Goal: Task Accomplishment & Management: Use online tool/utility

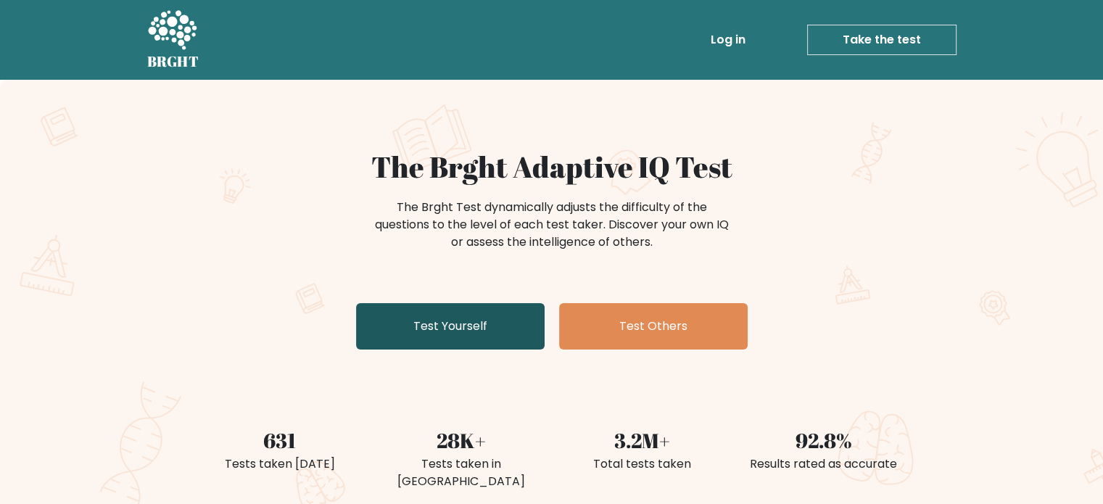
drag, startPoint x: 0, startPoint y: 0, endPoint x: 516, endPoint y: 331, distance: 613.7
click at [516, 331] on link "Test Yourself" at bounding box center [450, 326] width 189 height 46
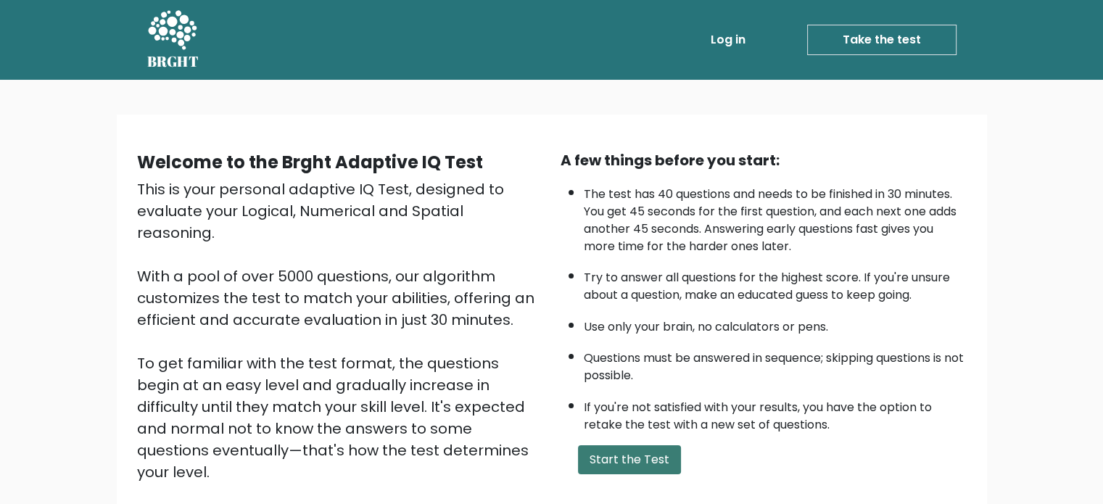
click at [627, 454] on button "Start the Test" at bounding box center [629, 459] width 103 height 29
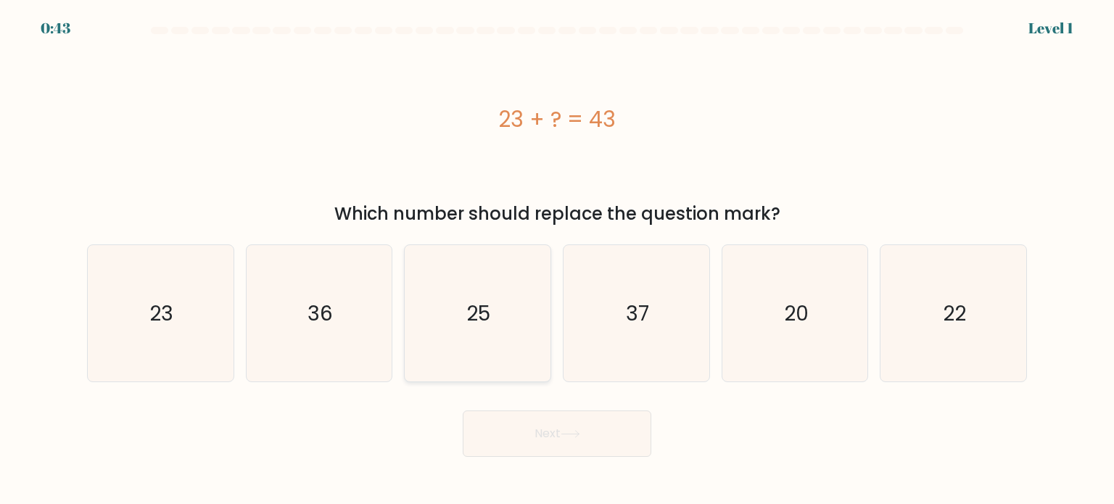
click at [472, 340] on icon "25" at bounding box center [477, 313] width 136 height 136
click at [557, 260] on input "c. 25" at bounding box center [557, 255] width 1 height 7
radio input "true"
click at [622, 428] on button "Next" at bounding box center [557, 434] width 189 height 46
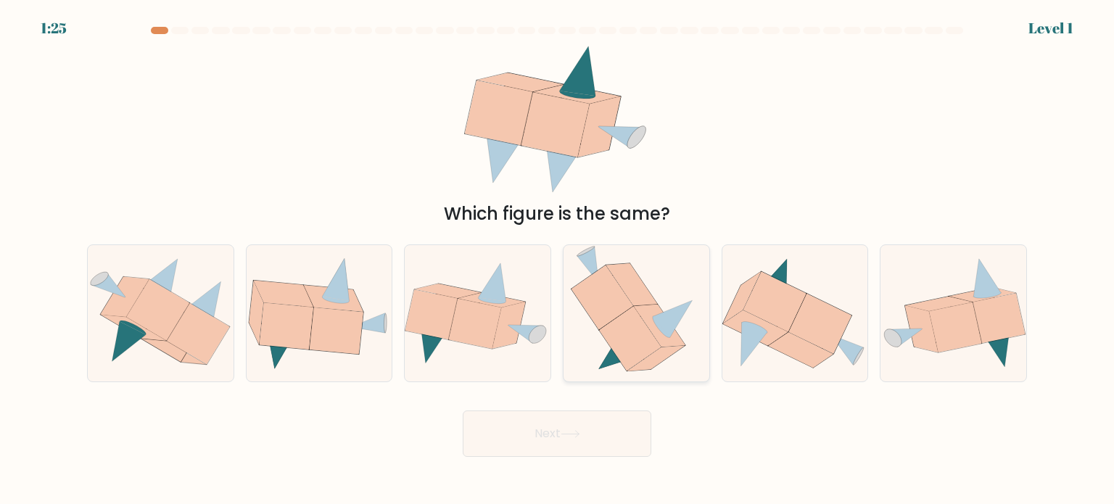
click at [569, 295] on div at bounding box center [636, 313] width 147 height 138
click at [558, 260] on input "d." at bounding box center [557, 255] width 1 height 7
radio input "true"
click at [602, 432] on button "Next" at bounding box center [557, 434] width 189 height 46
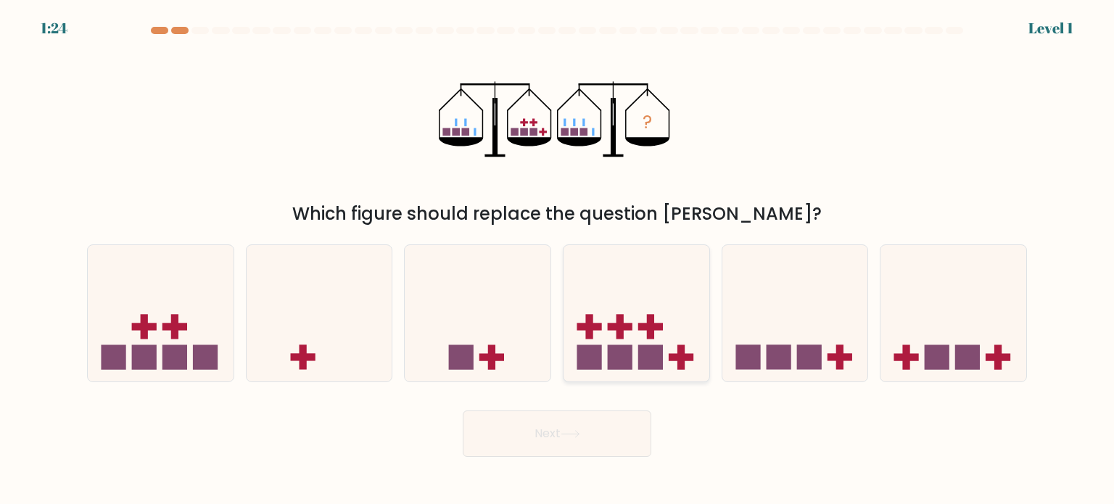
click at [598, 345] on rect at bounding box center [589, 357] width 25 height 25
click at [558, 260] on input "d." at bounding box center [557, 255] width 1 height 7
radio input "true"
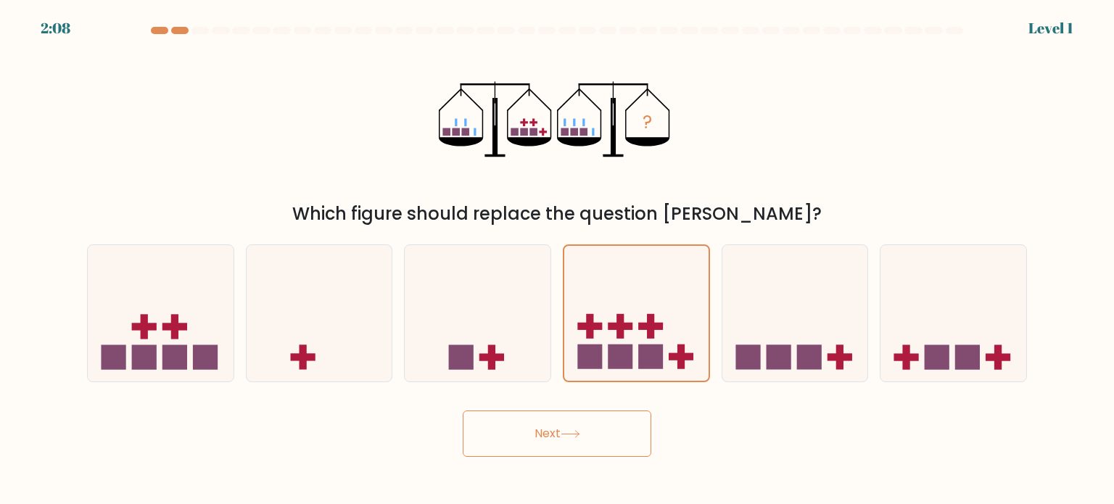
click at [606, 470] on body "2:08 Level 1" at bounding box center [557, 252] width 1114 height 504
